Goal: Transaction & Acquisition: Purchase product/service

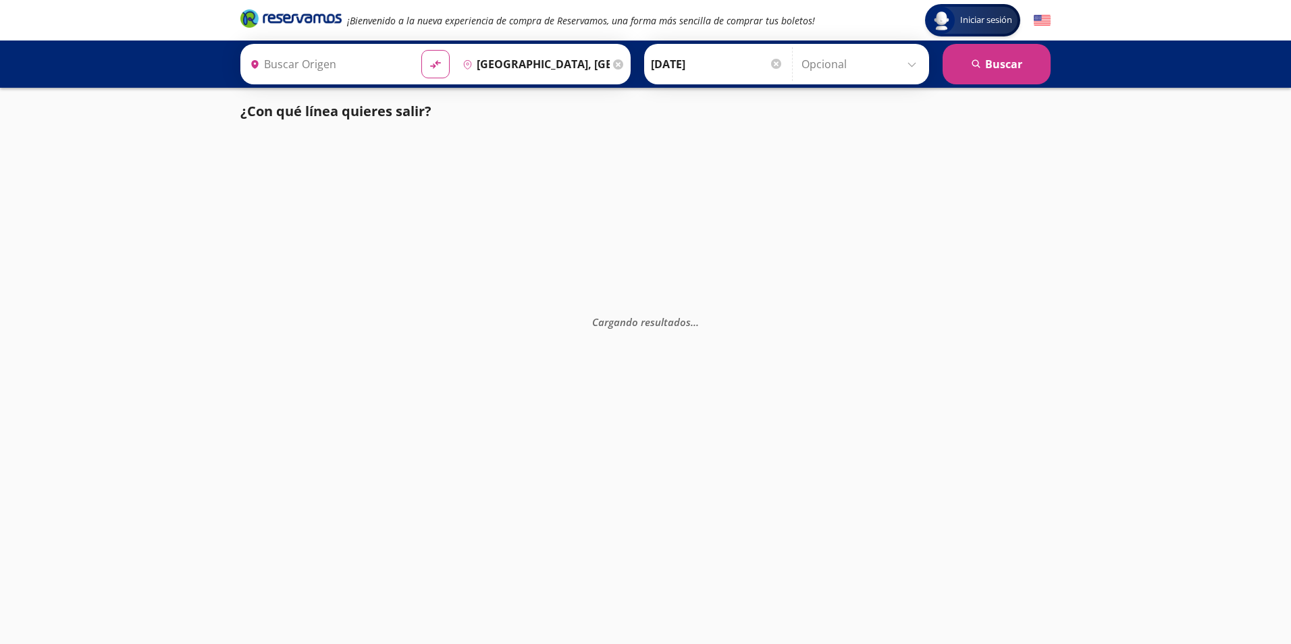
type input "Manzanillo, Colima"
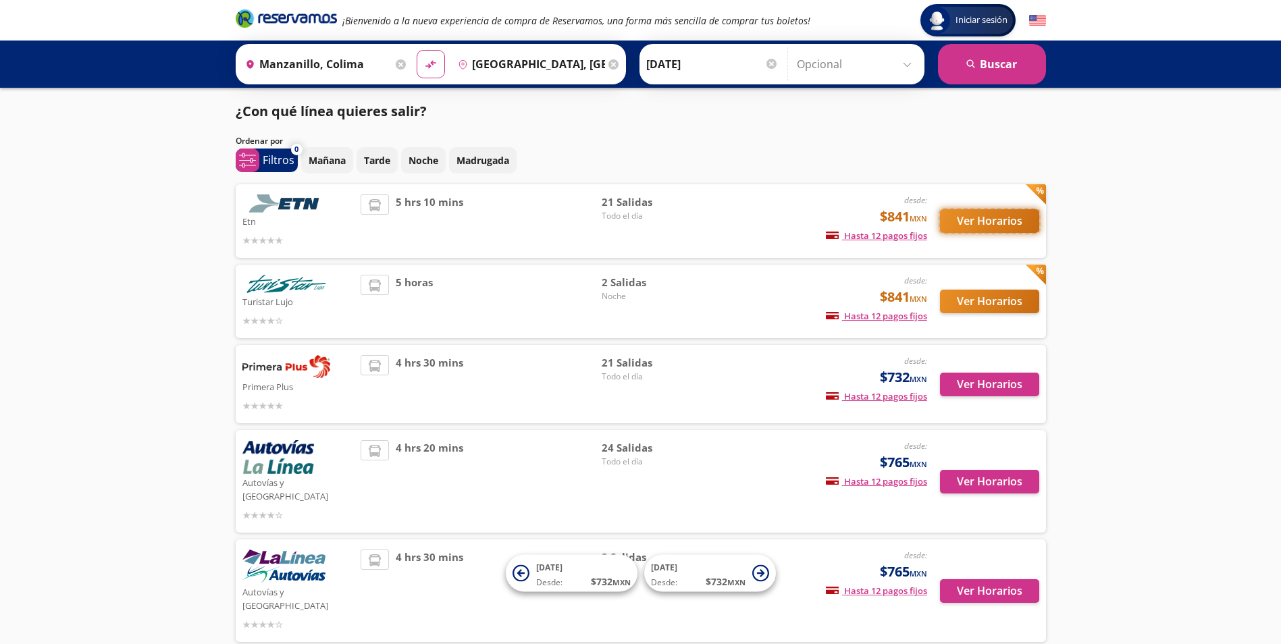
click at [971, 226] on button "Ver Horarios" at bounding box center [989, 221] width 99 height 24
click at [960, 300] on button "Ver Horarios" at bounding box center [989, 302] width 99 height 24
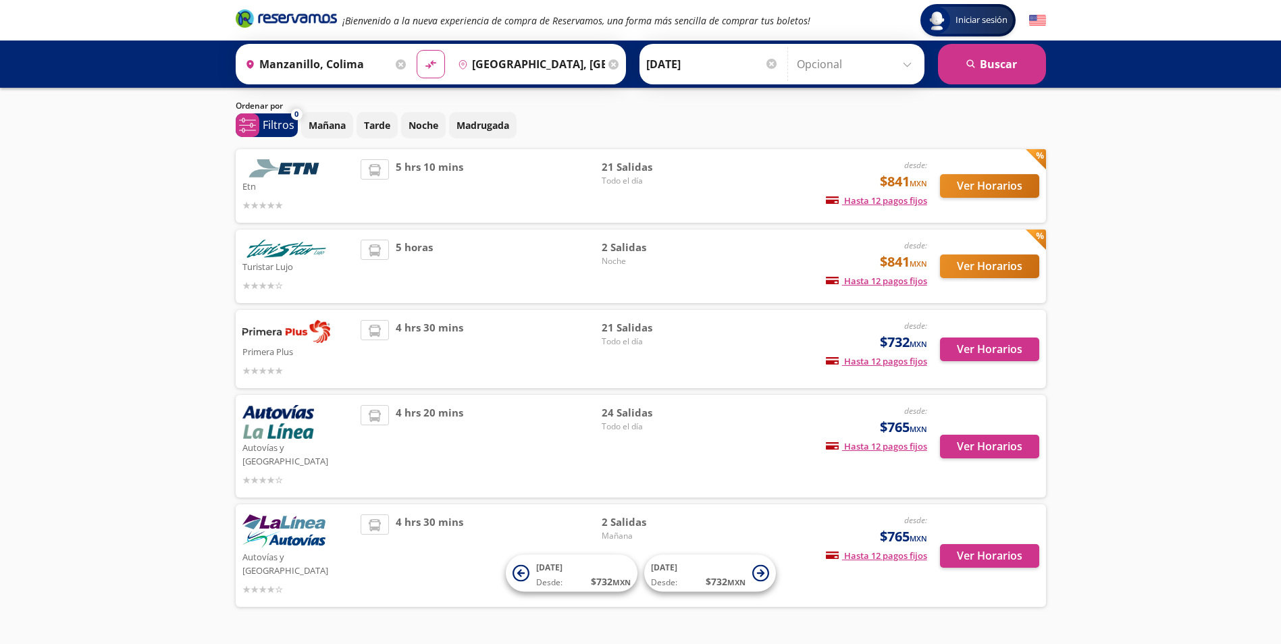
scroll to position [46, 0]
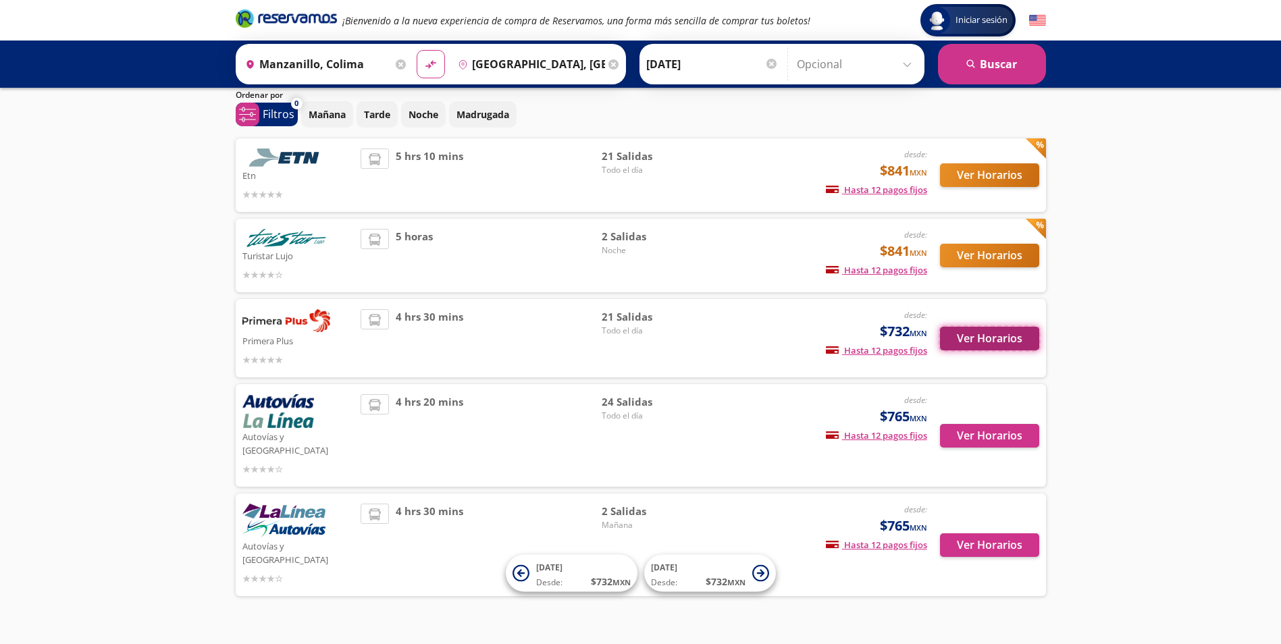
click at [988, 338] on button "Ver Horarios" at bounding box center [989, 339] width 99 height 24
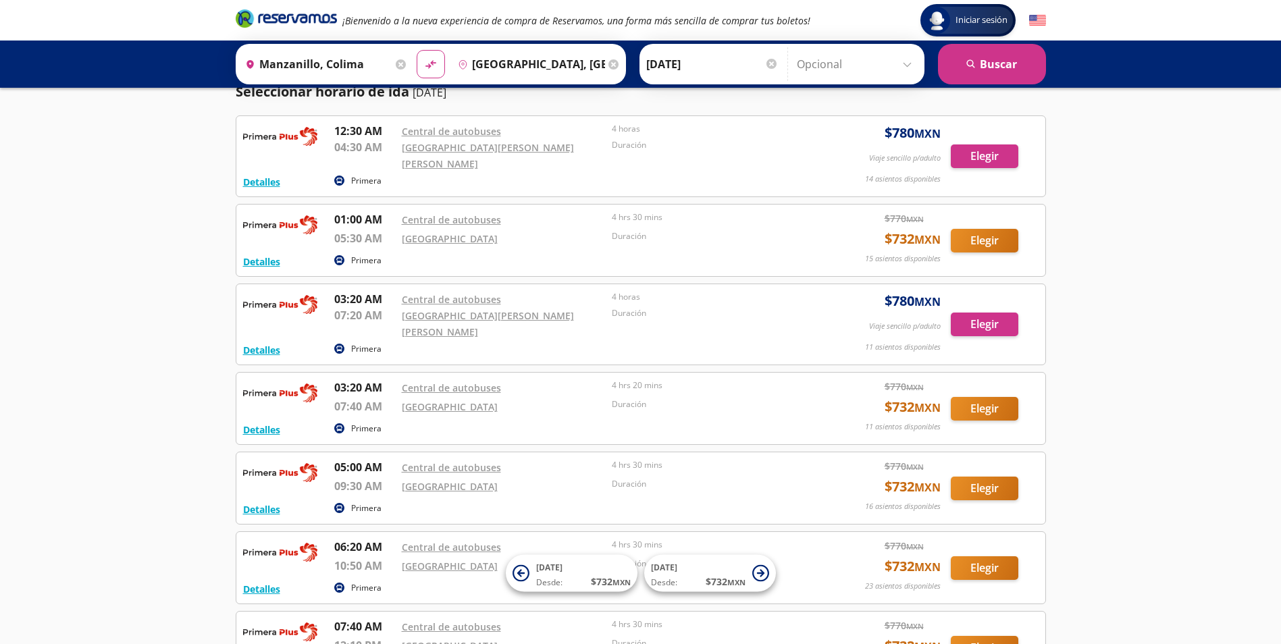
scroll to position [68, 0]
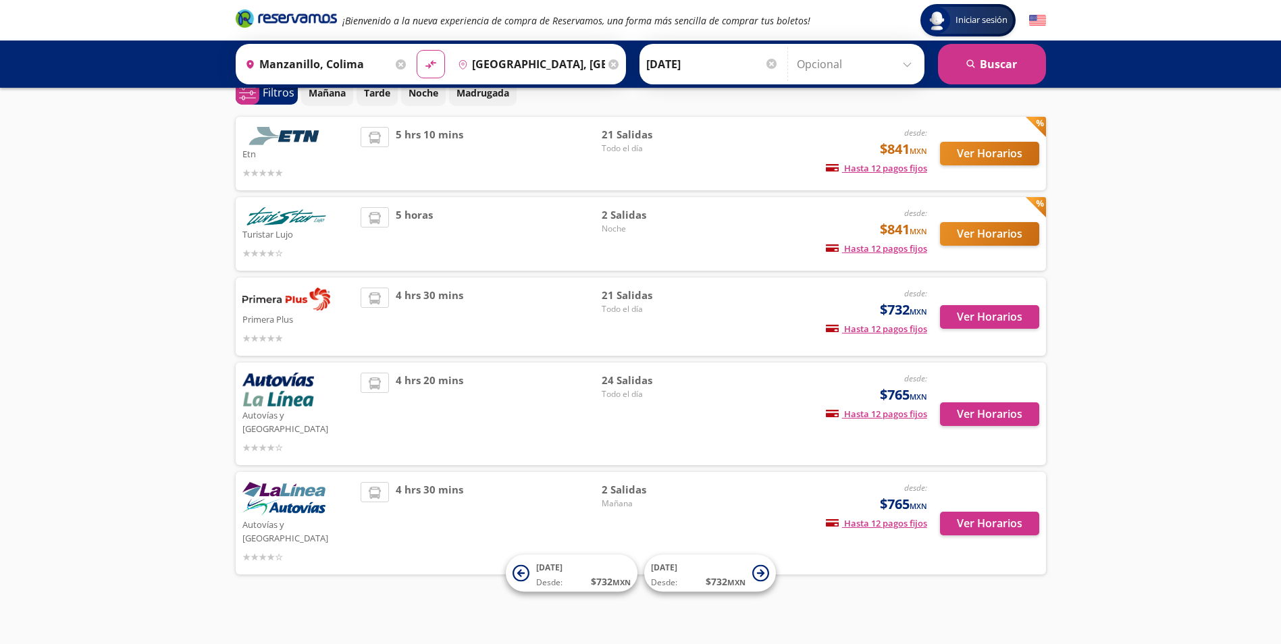
scroll to position [46, 0]
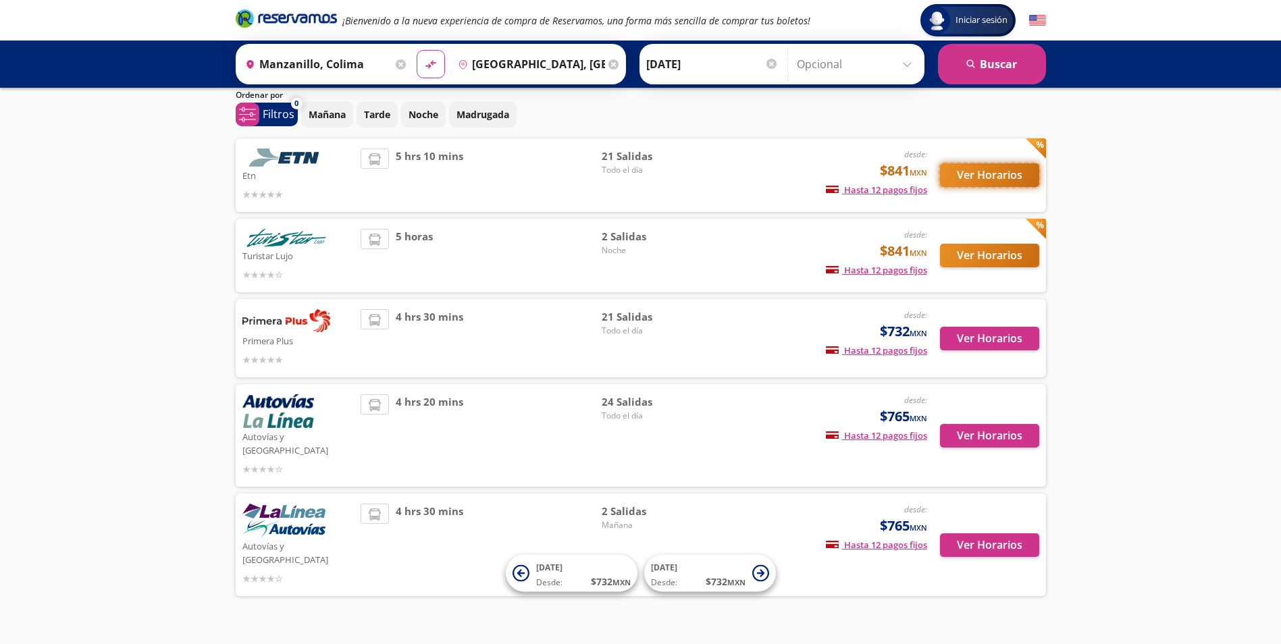
click at [968, 171] on button "Ver Horarios" at bounding box center [989, 175] width 99 height 24
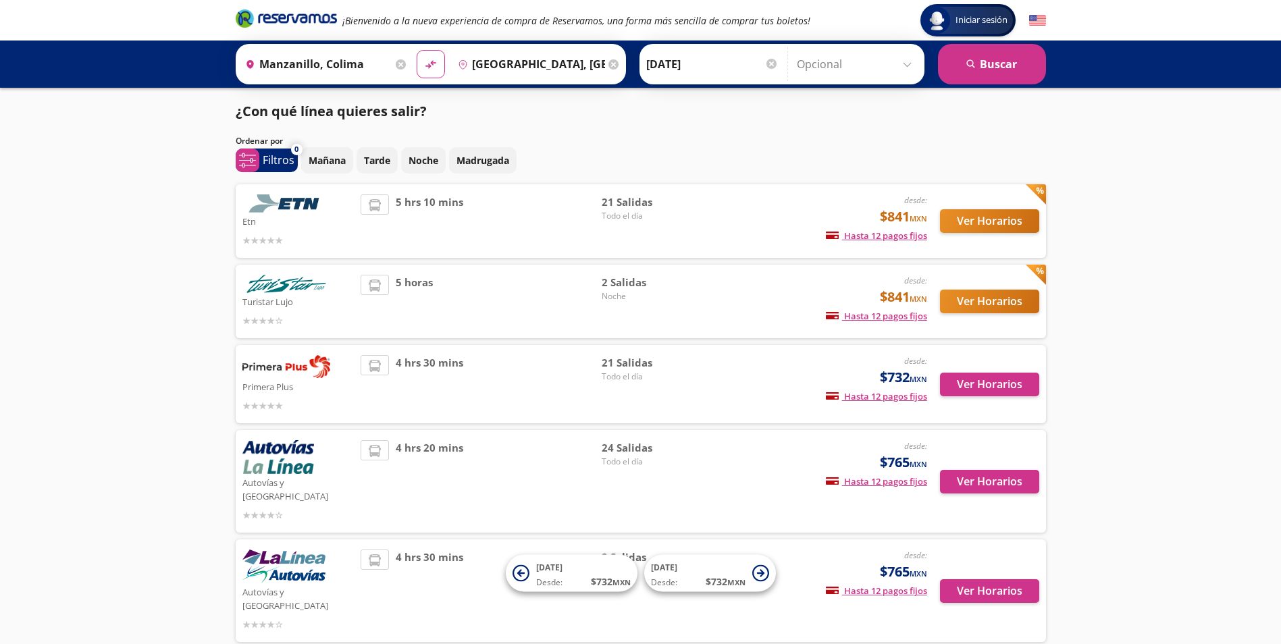
scroll to position [46, 0]
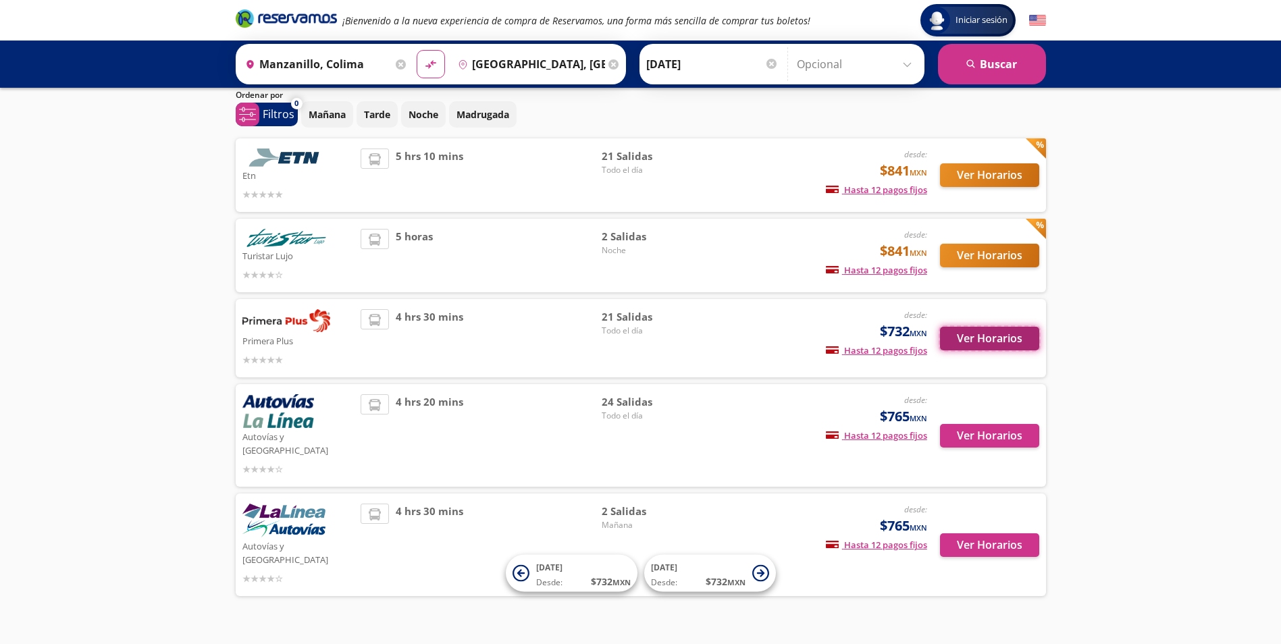
click at [973, 328] on button "Ver Horarios" at bounding box center [989, 339] width 99 height 24
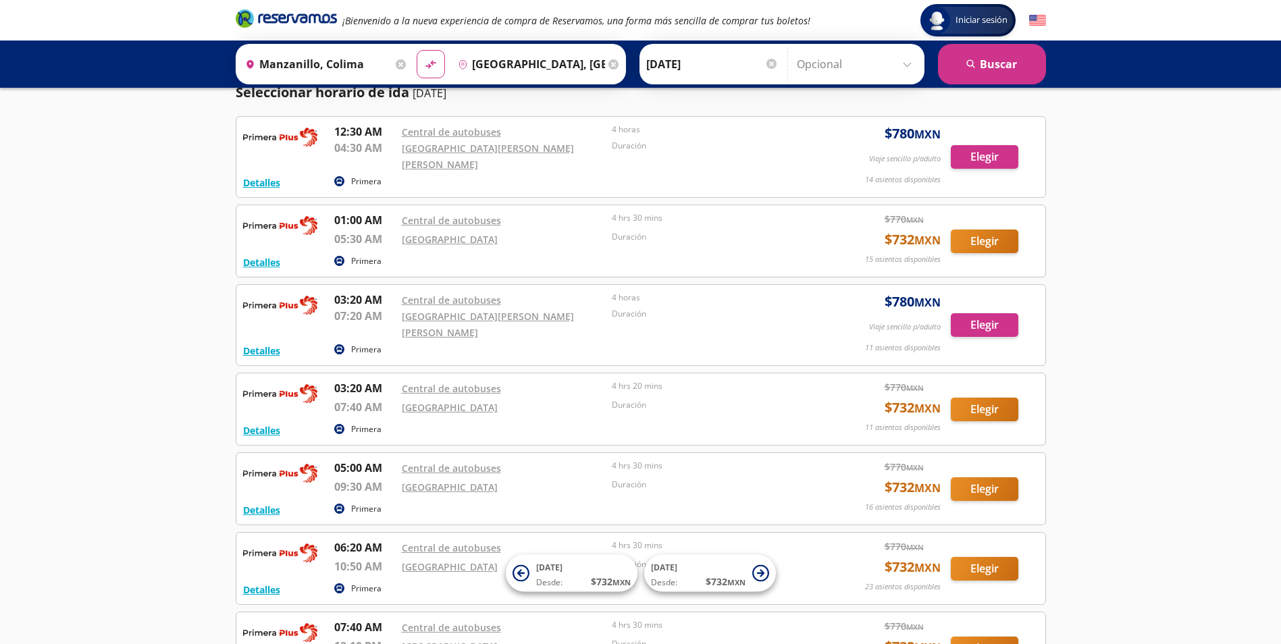
scroll to position [68, 0]
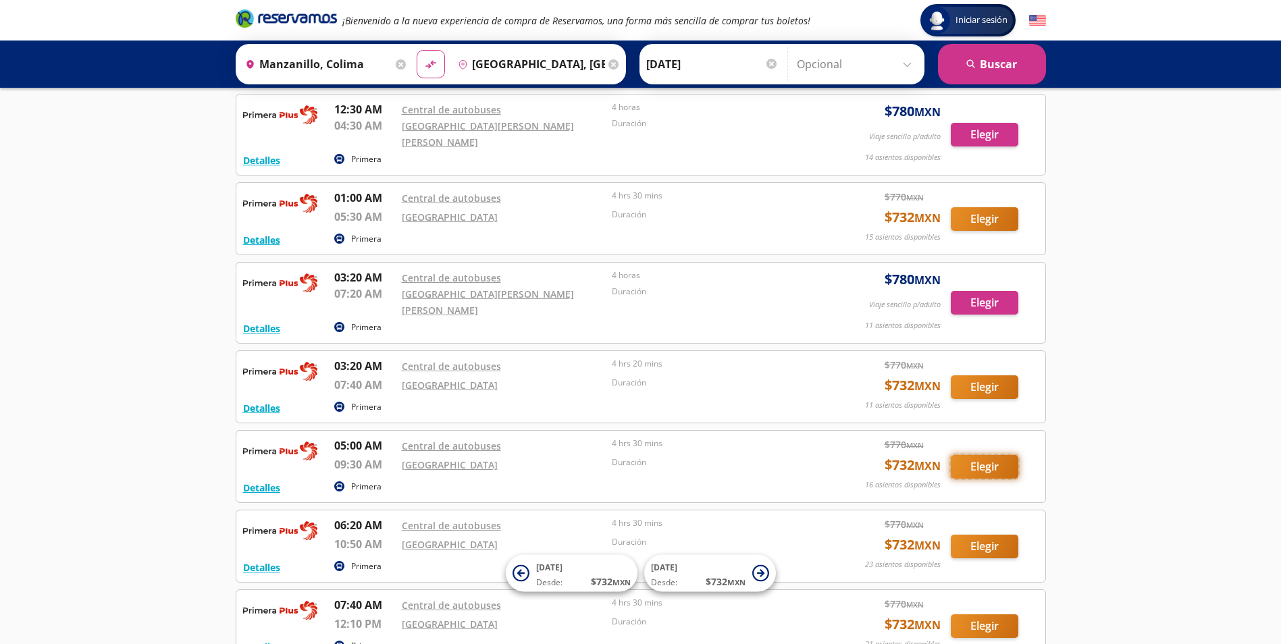
click at [1000, 455] on button "Elegir" at bounding box center [985, 467] width 68 height 24
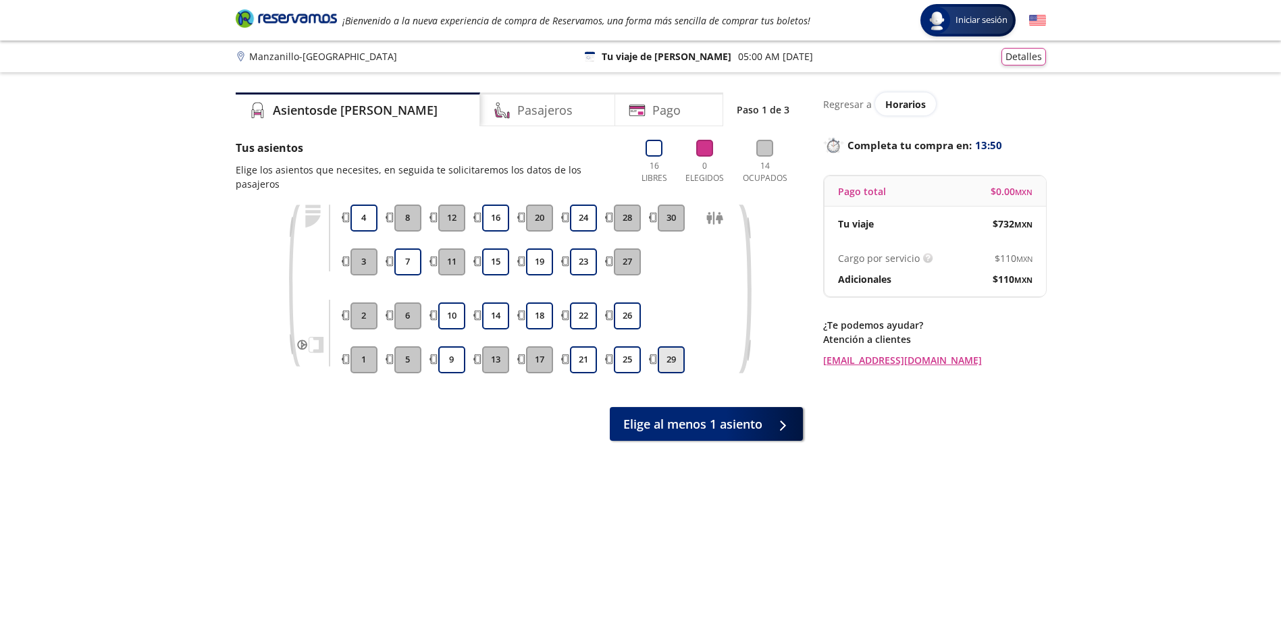
click at [670, 346] on button "29" at bounding box center [671, 359] width 27 height 27
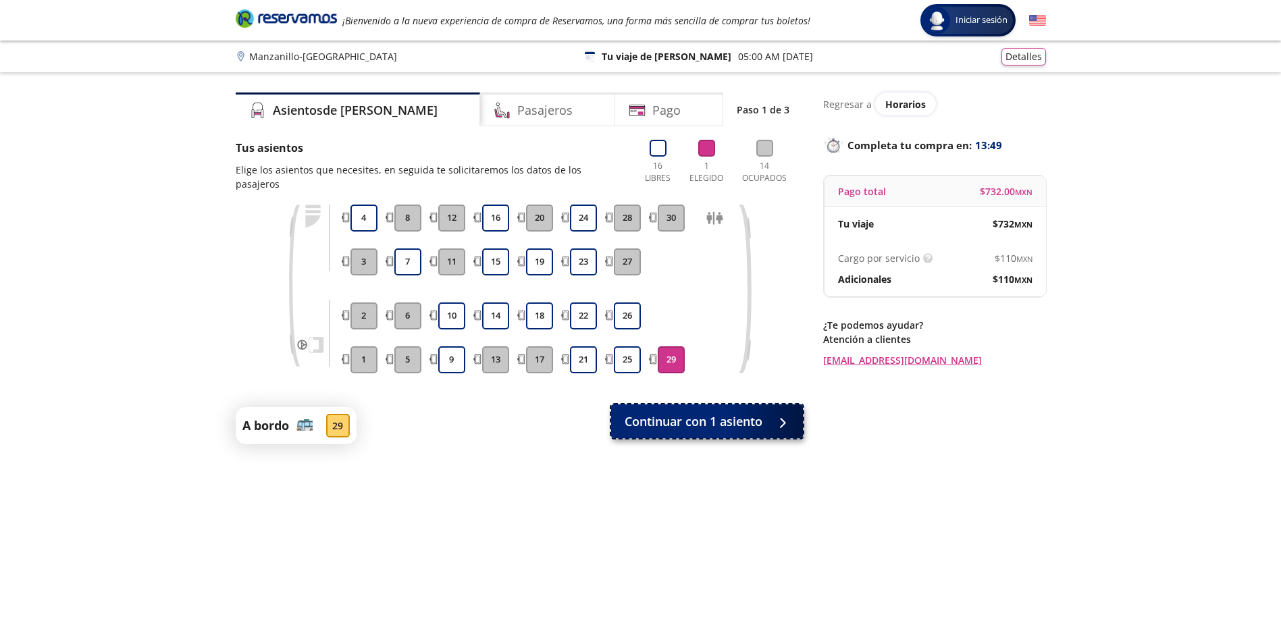
click at [736, 417] on button "Continuar con 1 asiento" at bounding box center [707, 422] width 192 height 34
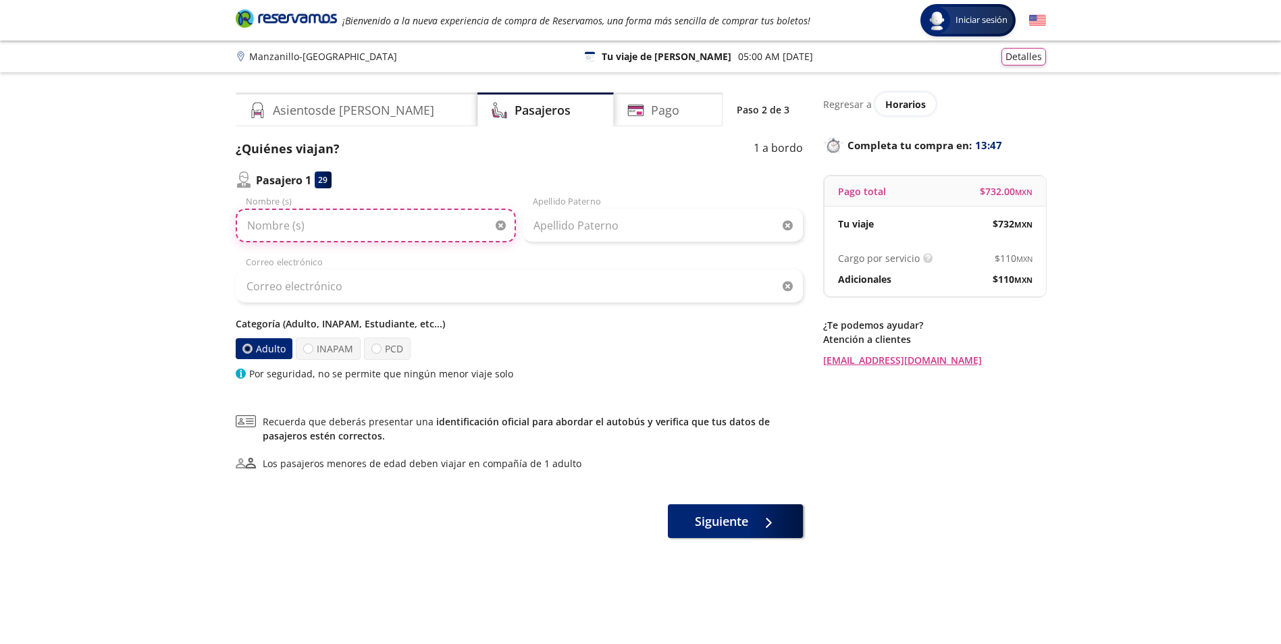
click at [381, 230] on input "Nombre (s)" at bounding box center [376, 226] width 280 height 34
type input "[PERSON_NAME]"
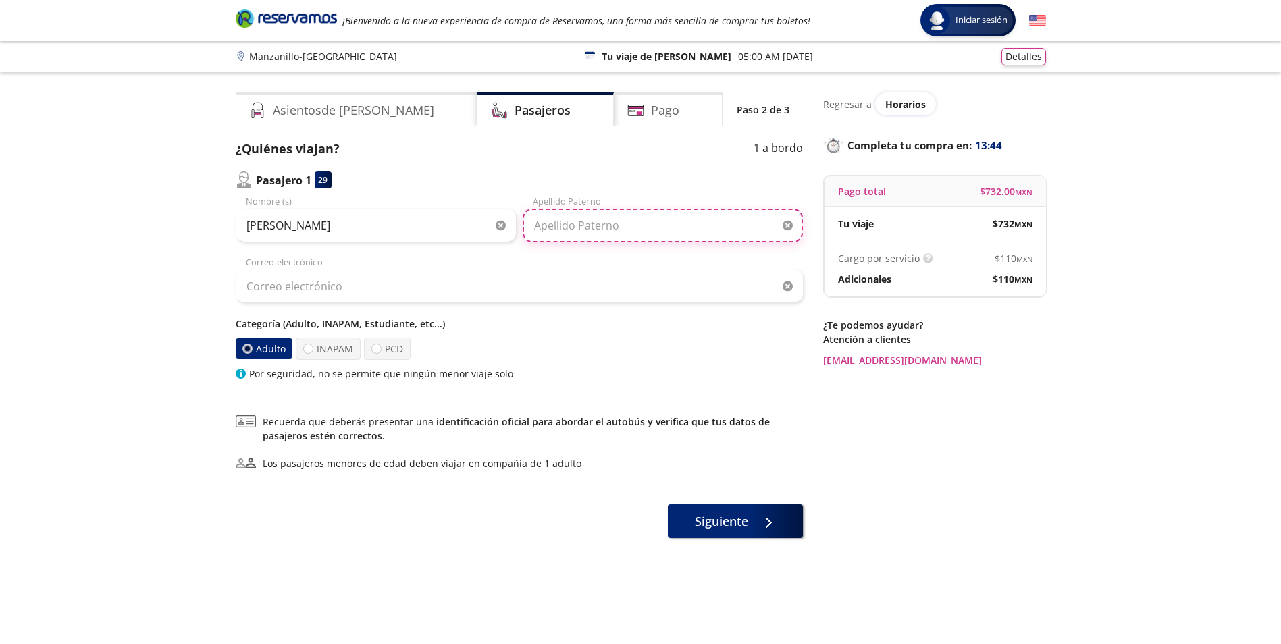
click at [544, 226] on input "Apellido Paterno" at bounding box center [663, 226] width 280 height 34
type input "N"
type input "[PERSON_NAME]"
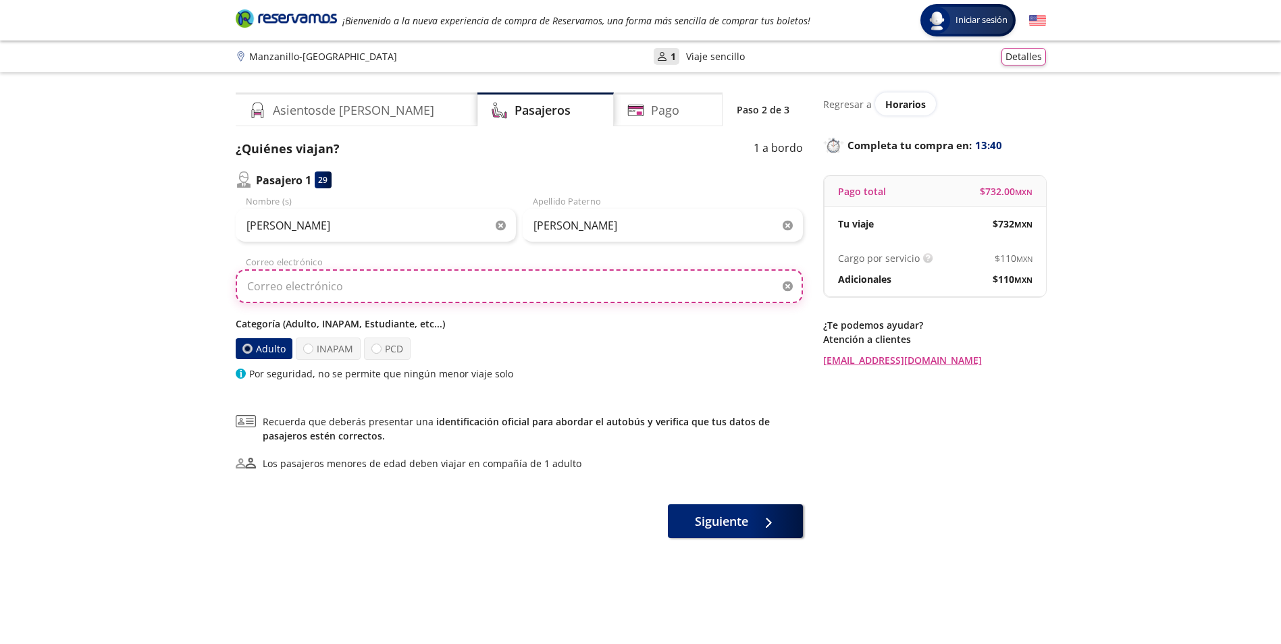
click at [401, 269] on input "Correo electrónico" at bounding box center [519, 286] width 567 height 34
type input "[EMAIL_ADDRESS][DOMAIN_NAME]"
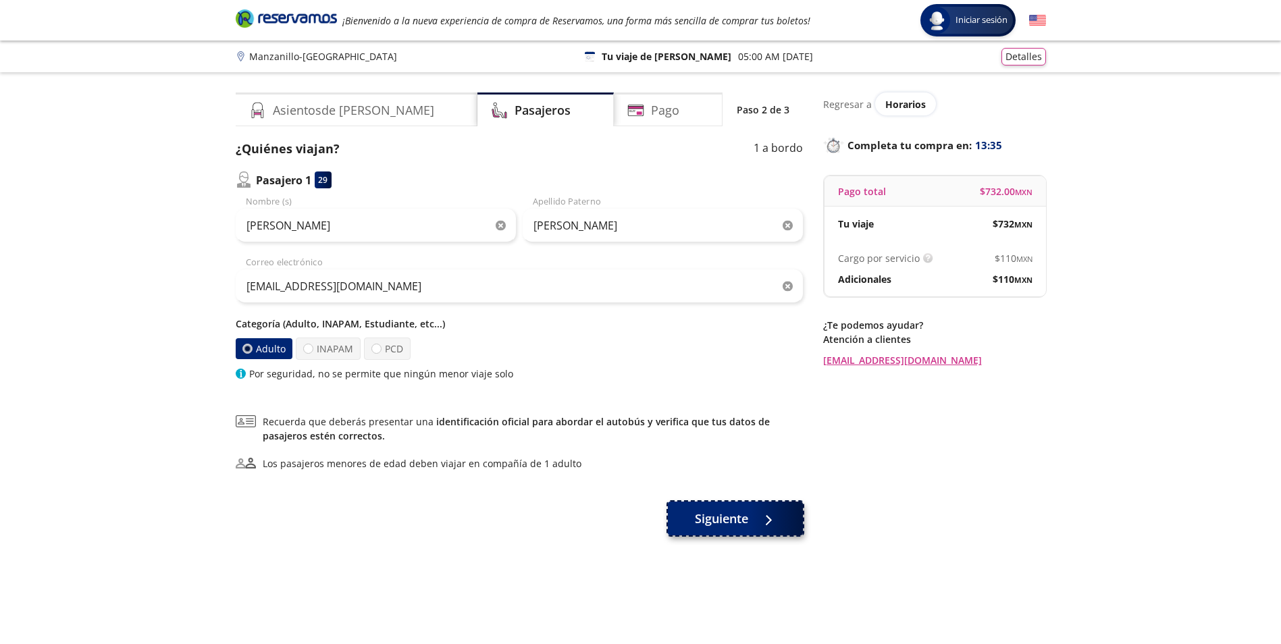
click at [736, 517] on span "Siguiente" at bounding box center [721, 519] width 53 height 18
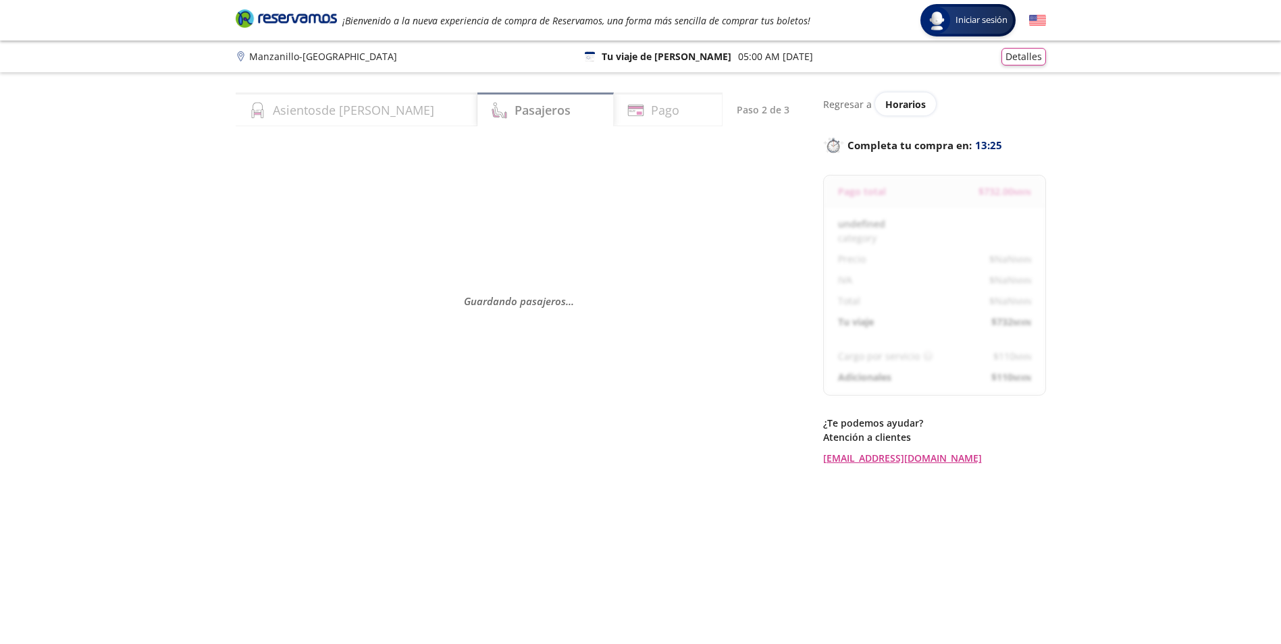
select select "MX"
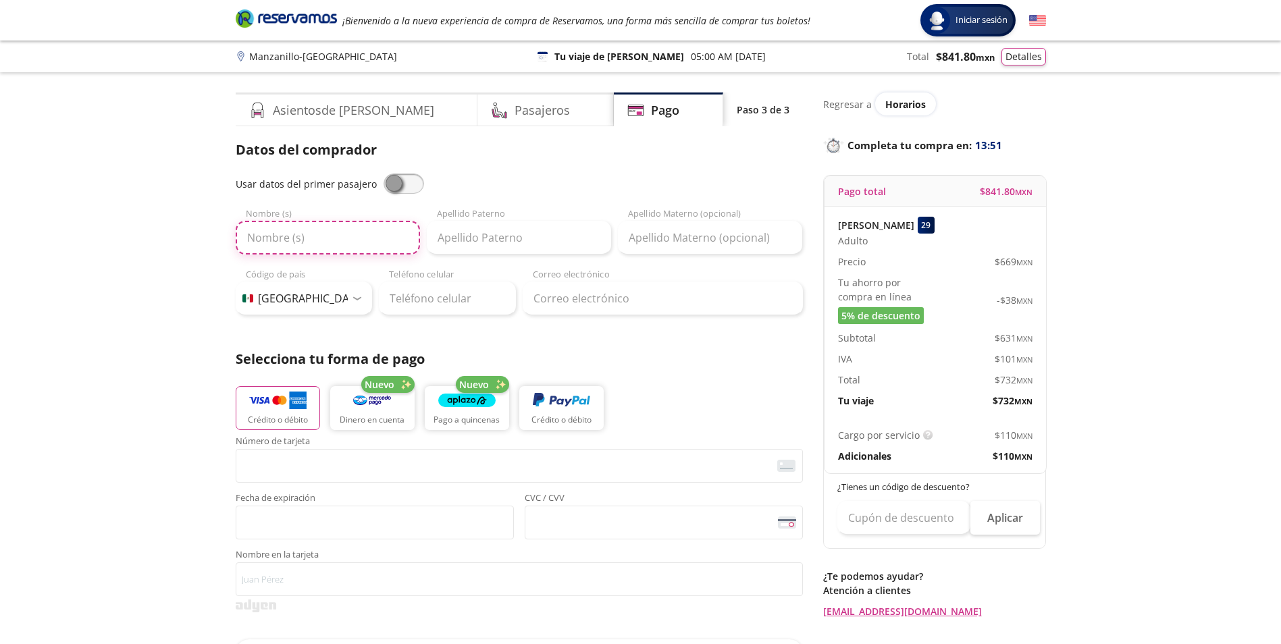
click at [347, 241] on input "Nombre (s)" at bounding box center [328, 238] width 184 height 34
type input "[PERSON_NAME]"
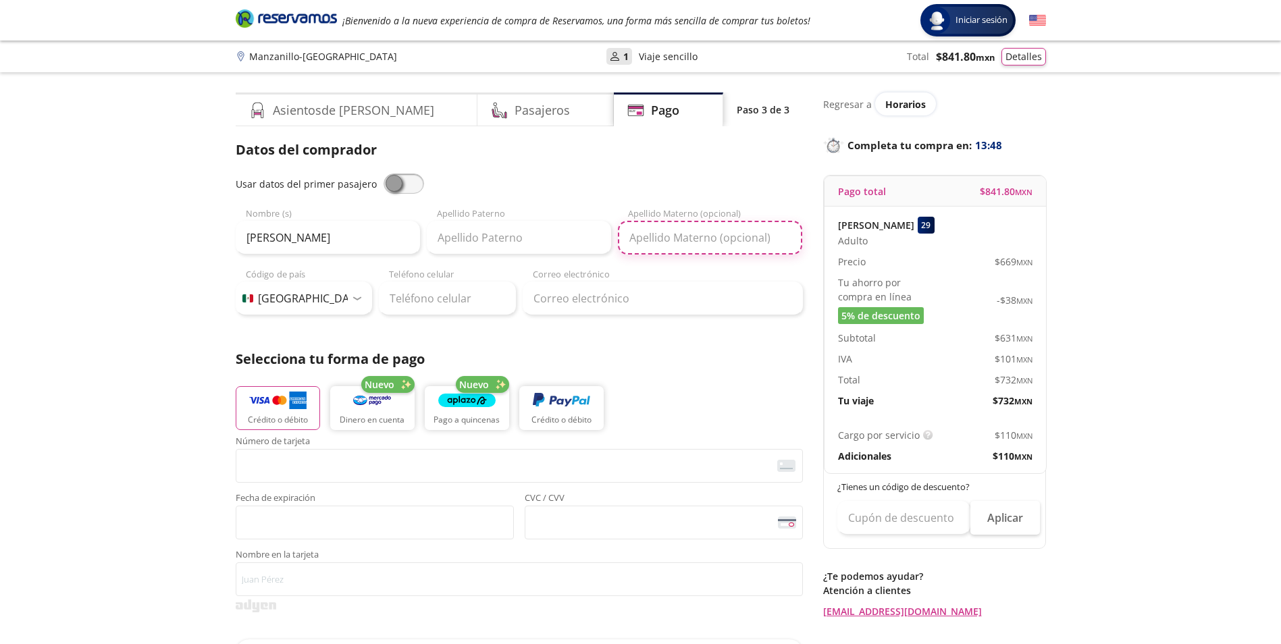
type input "[PERSON_NAME]"
type input "55 4906 1300"
type input "[EMAIL_ADDRESS][DOMAIN_NAME]"
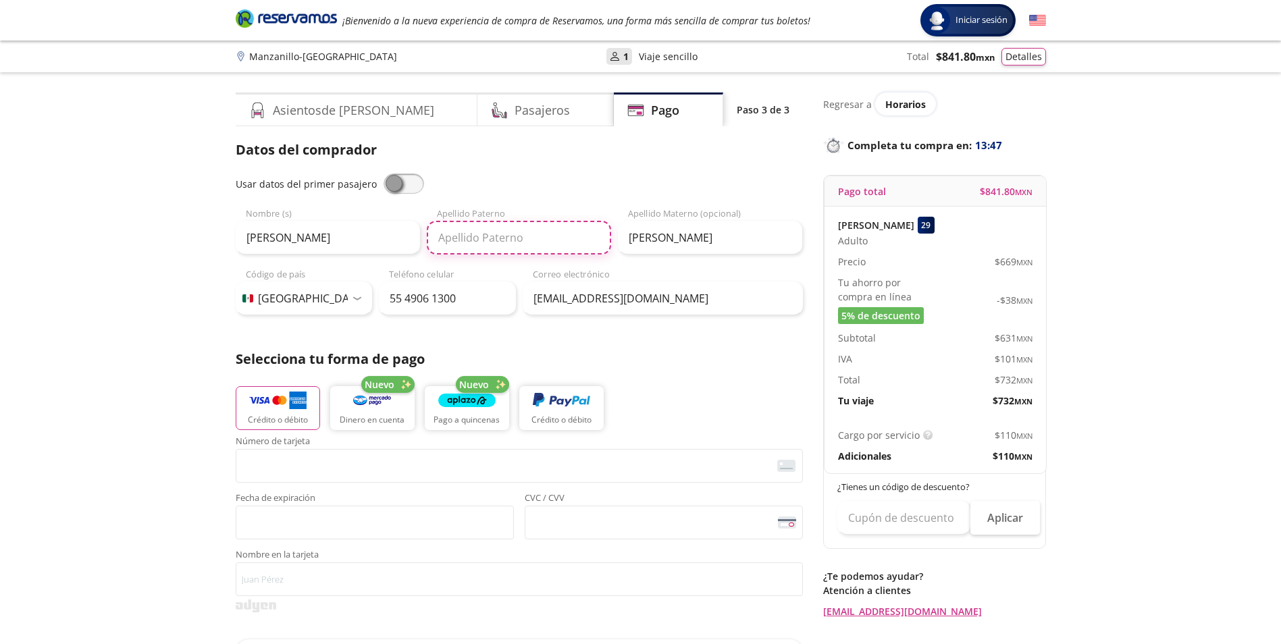
click at [528, 232] on input "Apellido Paterno" at bounding box center [519, 238] width 184 height 34
type input "[PERSON_NAME]"
drag, startPoint x: 723, startPoint y: 239, endPoint x: 569, endPoint y: 217, distance: 155.5
click at [570, 217] on div "[PERSON_NAME] Nombre (s) [PERSON_NAME] Apellido [PERSON_NAME] Apellido Materno …" at bounding box center [519, 230] width 567 height 47
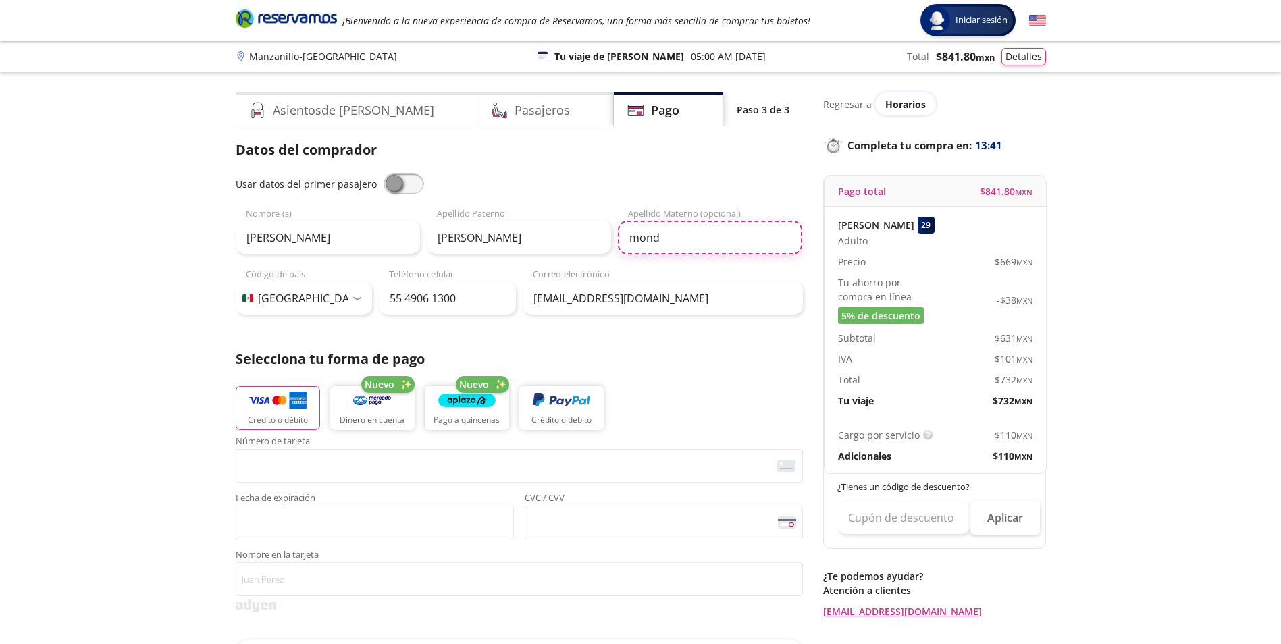
type input "mond"
click at [699, 411] on div "Crédito o débito Nuevo Dinero en cuenta Nuevo Pago a quincenas Crédito o débito" at bounding box center [519, 406] width 567 height 61
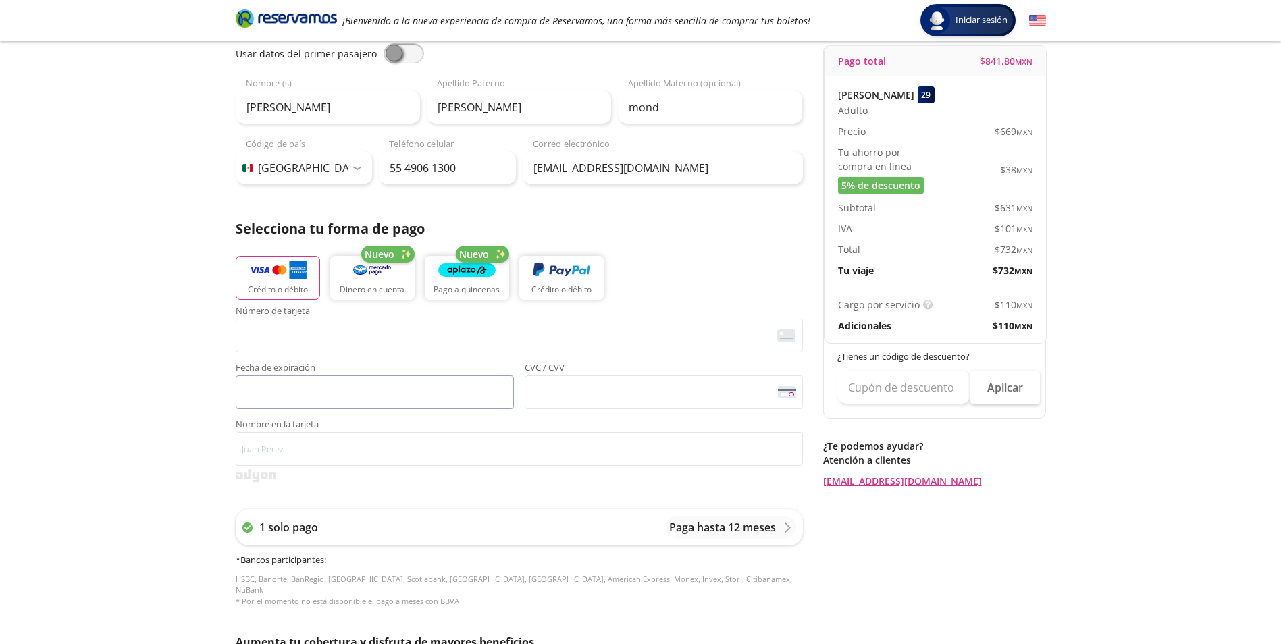
scroll to position [135, 0]
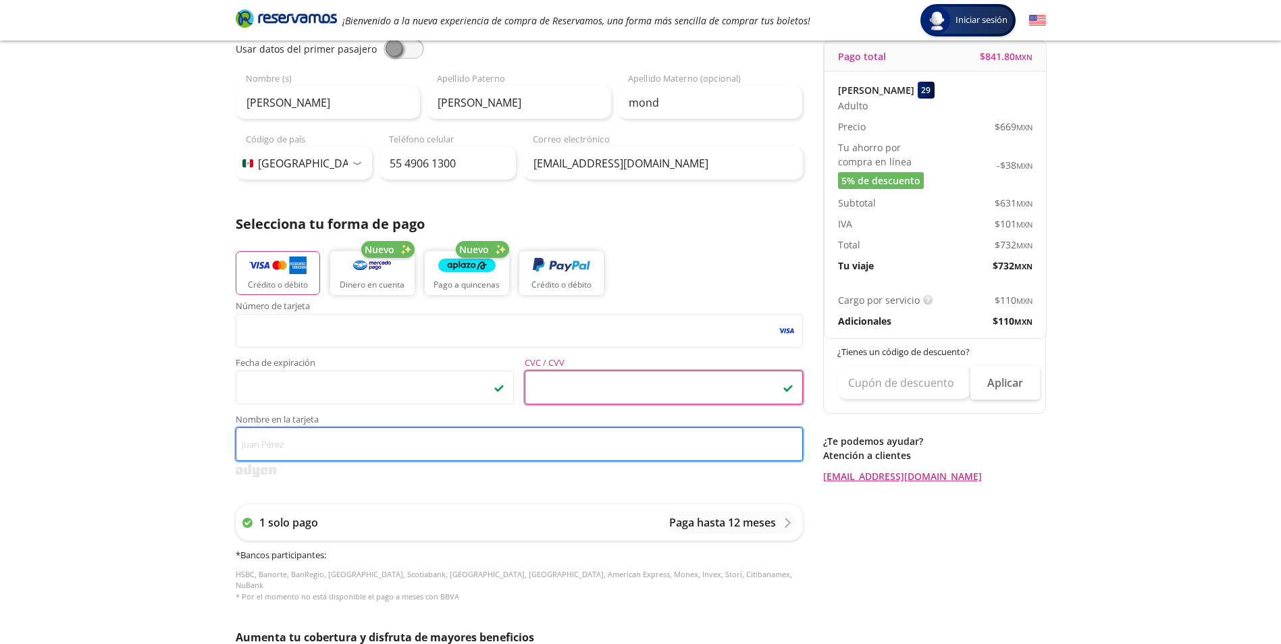
click at [453, 451] on input "Nombre en la tarjeta" at bounding box center [519, 445] width 567 height 34
type input "[PERSON_NAME]"
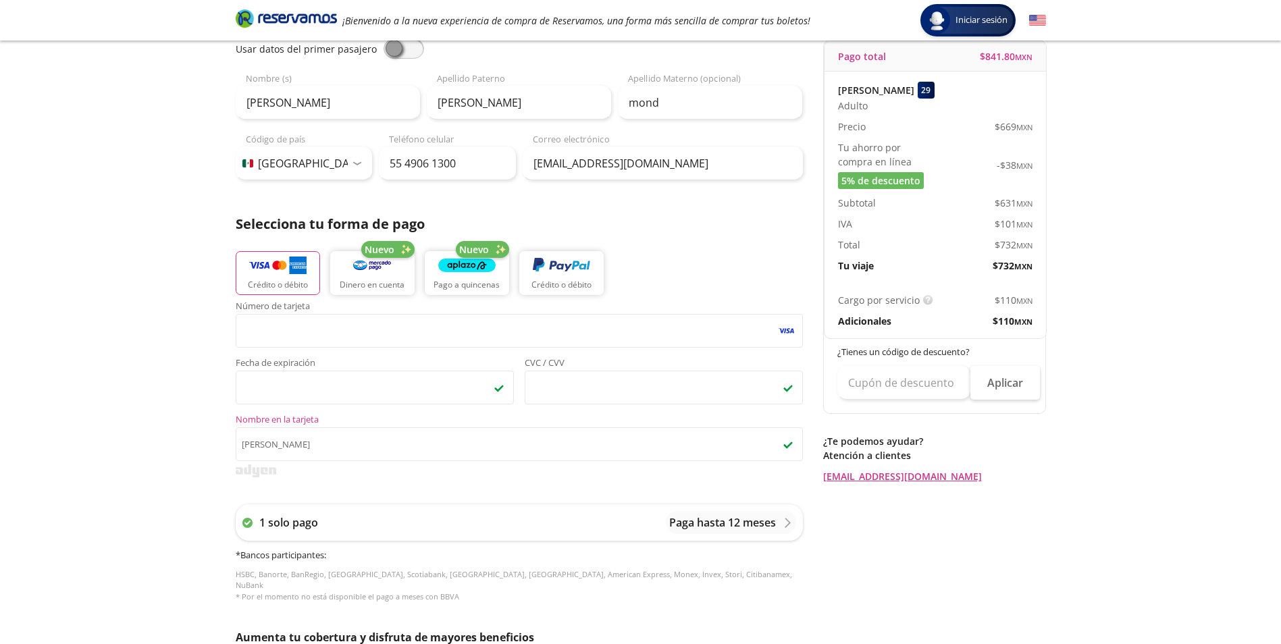
click at [511, 479] on div "Número de tarjeta <p>Your browser does not support iframes.</p> Fecha de expira…" at bounding box center [519, 459] width 567 height 314
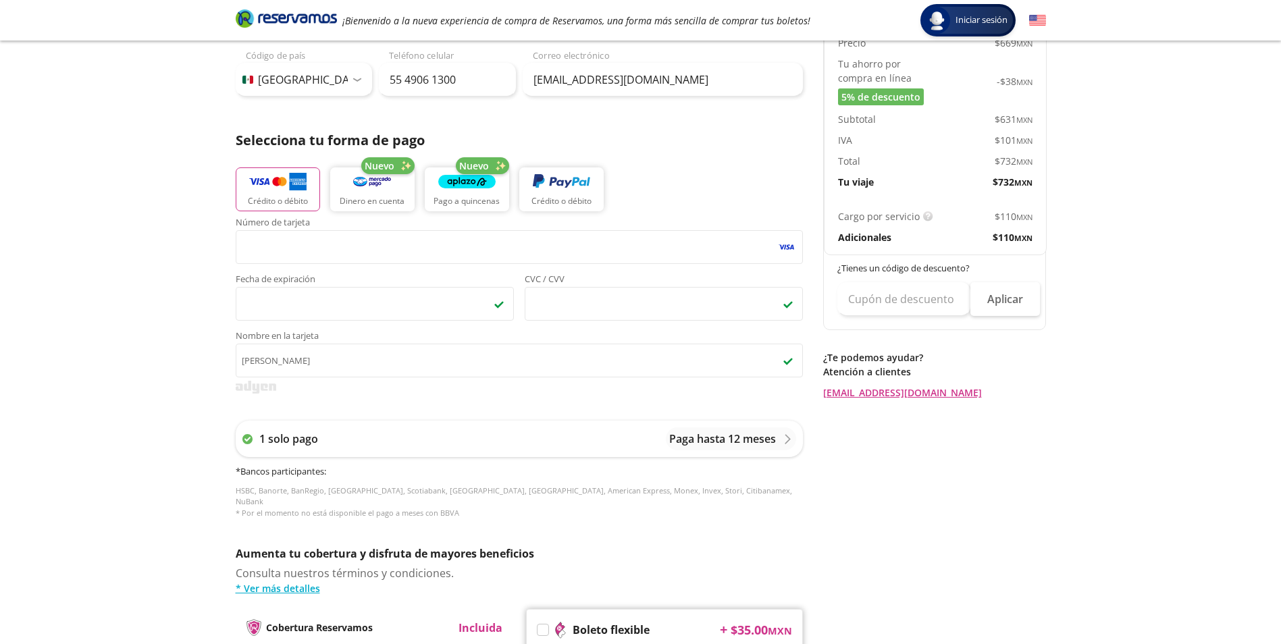
scroll to position [464, 0]
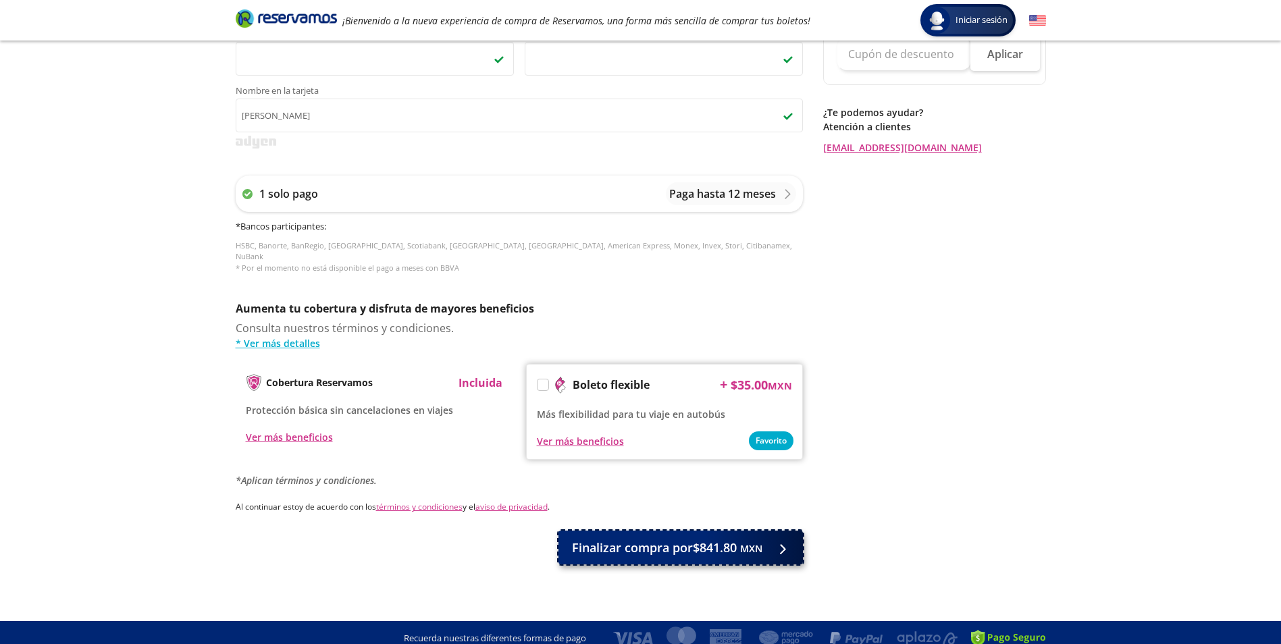
click at [652, 540] on span "Finalizar compra por $841.80 MXN" at bounding box center [667, 548] width 190 height 18
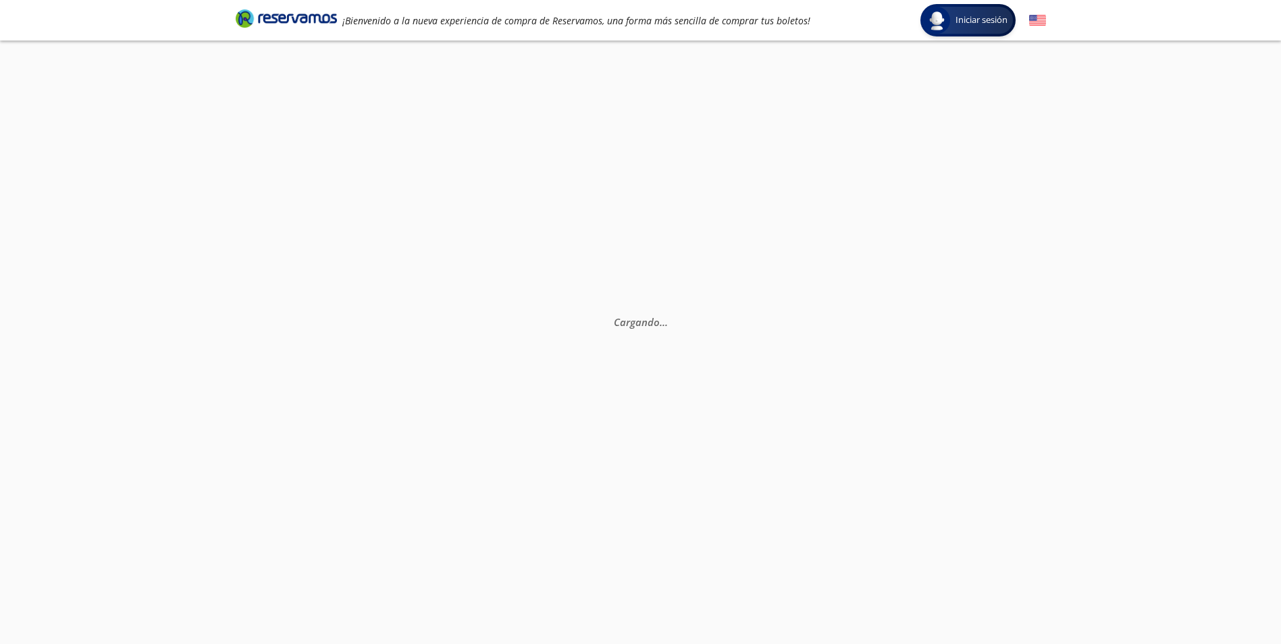
scroll to position [95, 0]
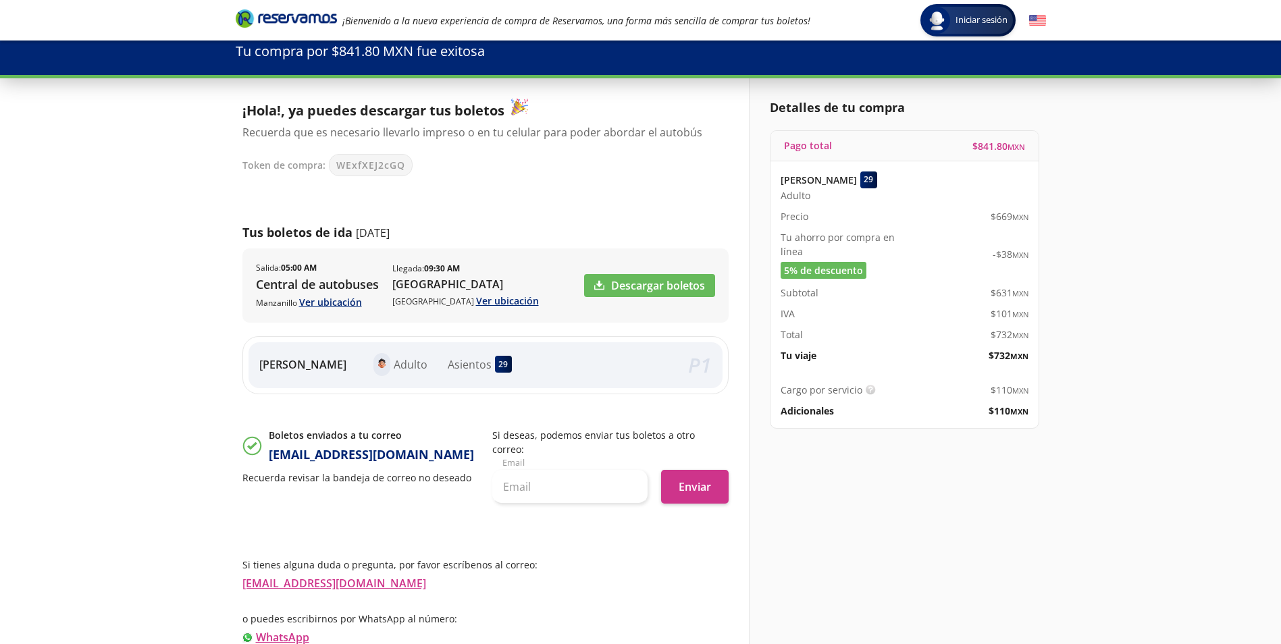
scroll to position [80, 0]
